Goal: Navigation & Orientation: Find specific page/section

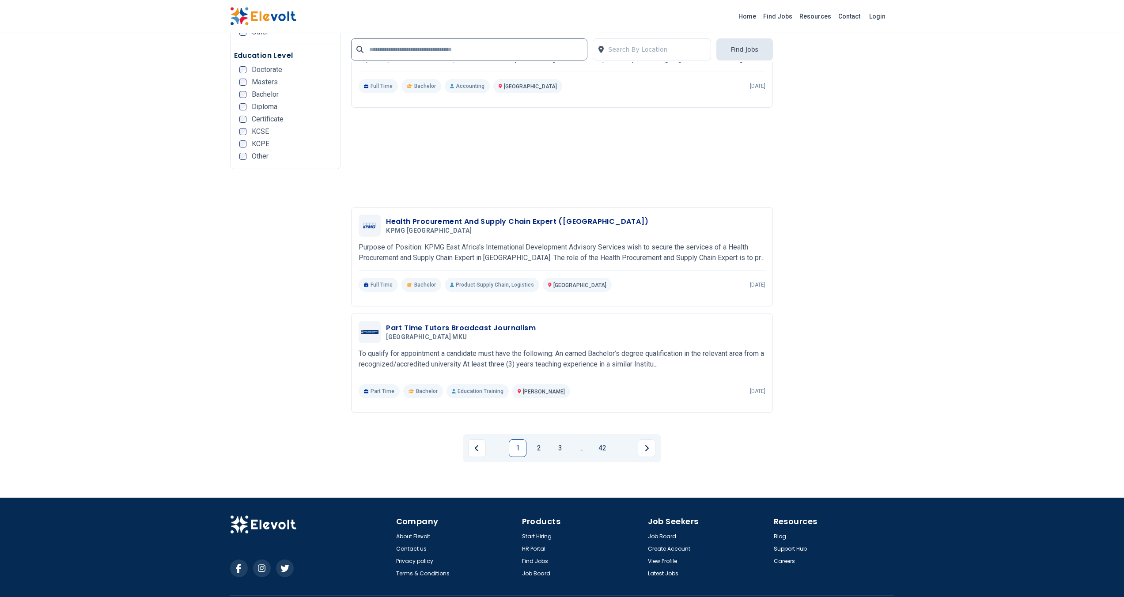
scroll to position [1773, 0]
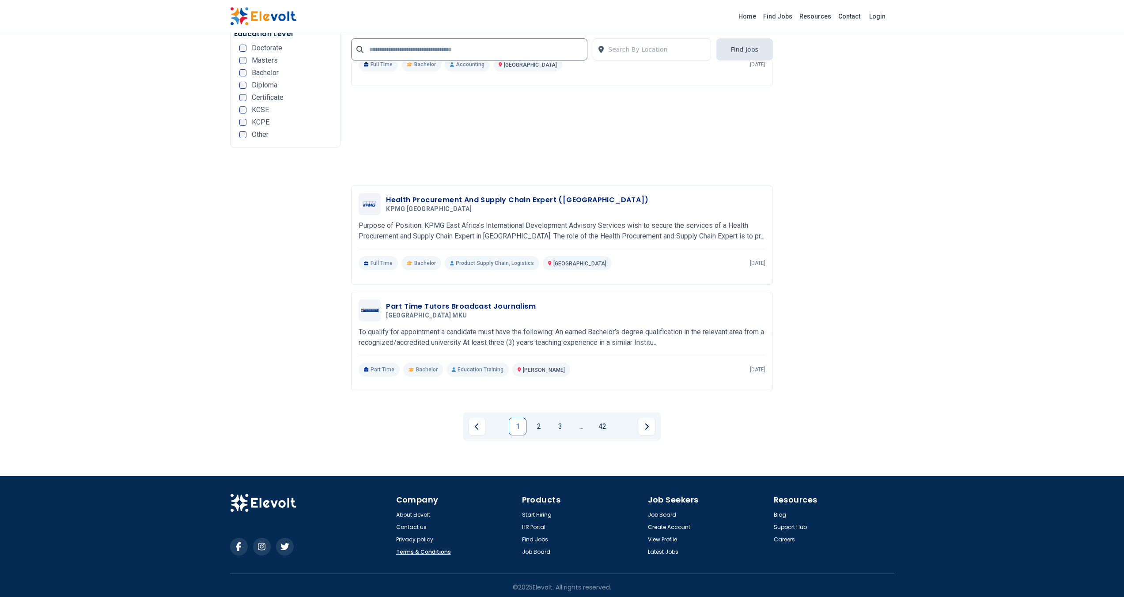
click at [444, 549] on link "Terms & Conditions" at bounding box center [423, 552] width 55 height 7
